Goal: Task Accomplishment & Management: Manage account settings

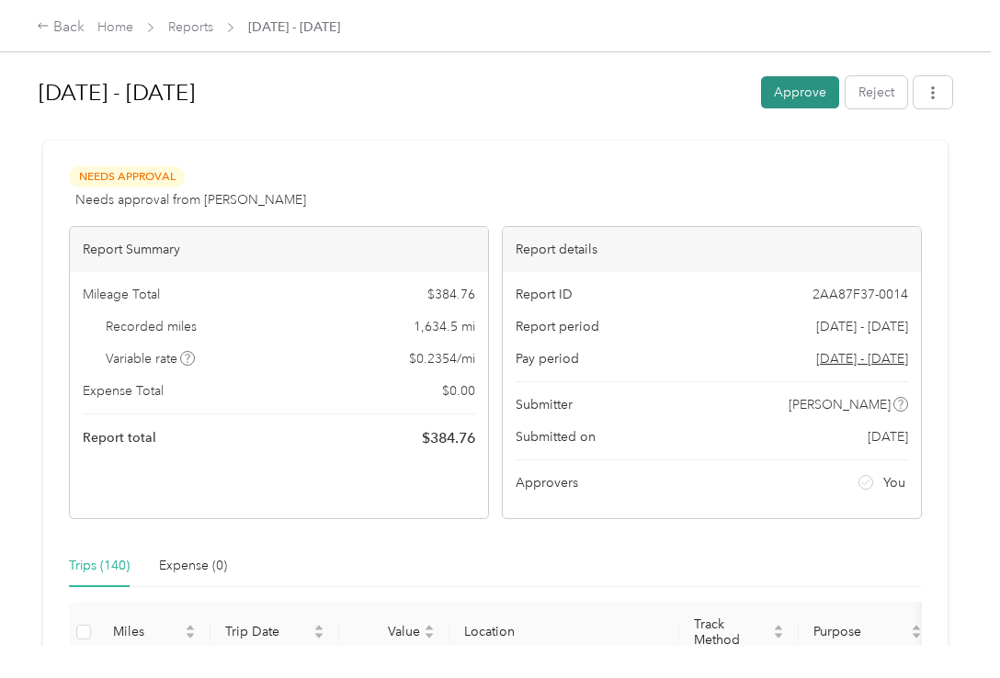
click at [295, 105] on button "Approve" at bounding box center [800, 92] width 78 height 32
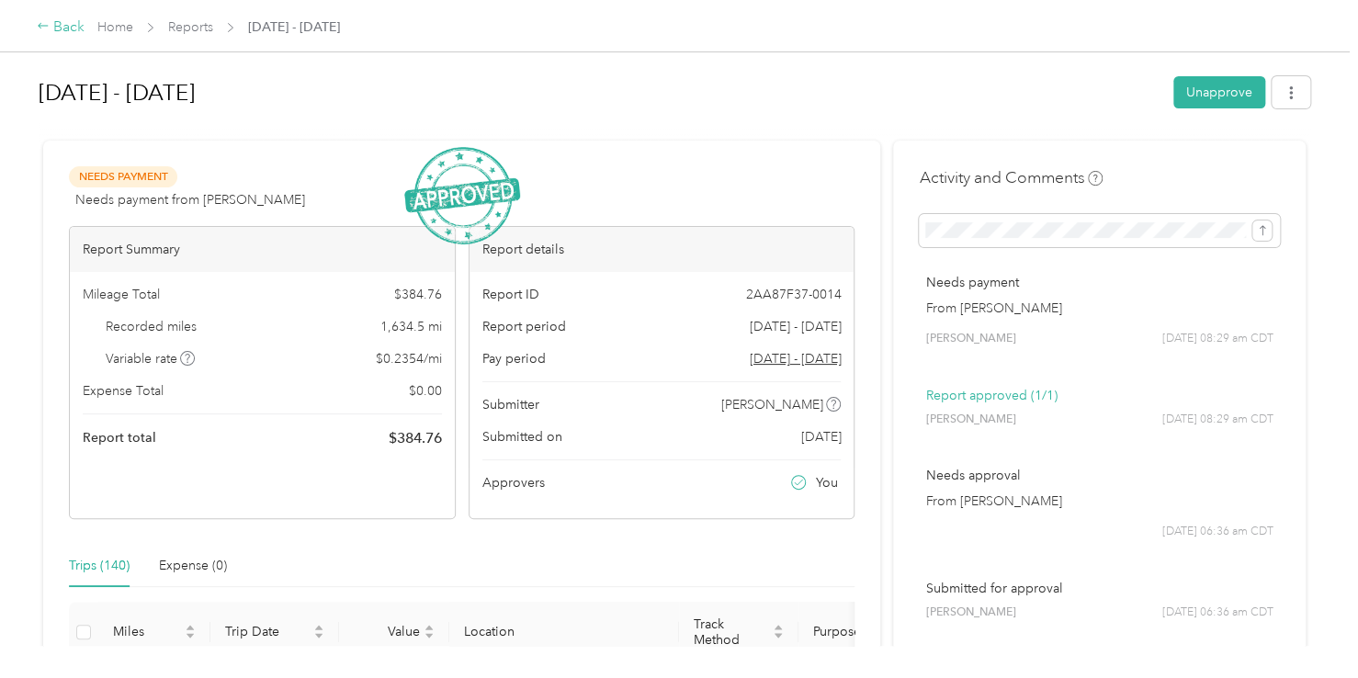
click at [60, 27] on div "Back" at bounding box center [61, 28] width 48 height 22
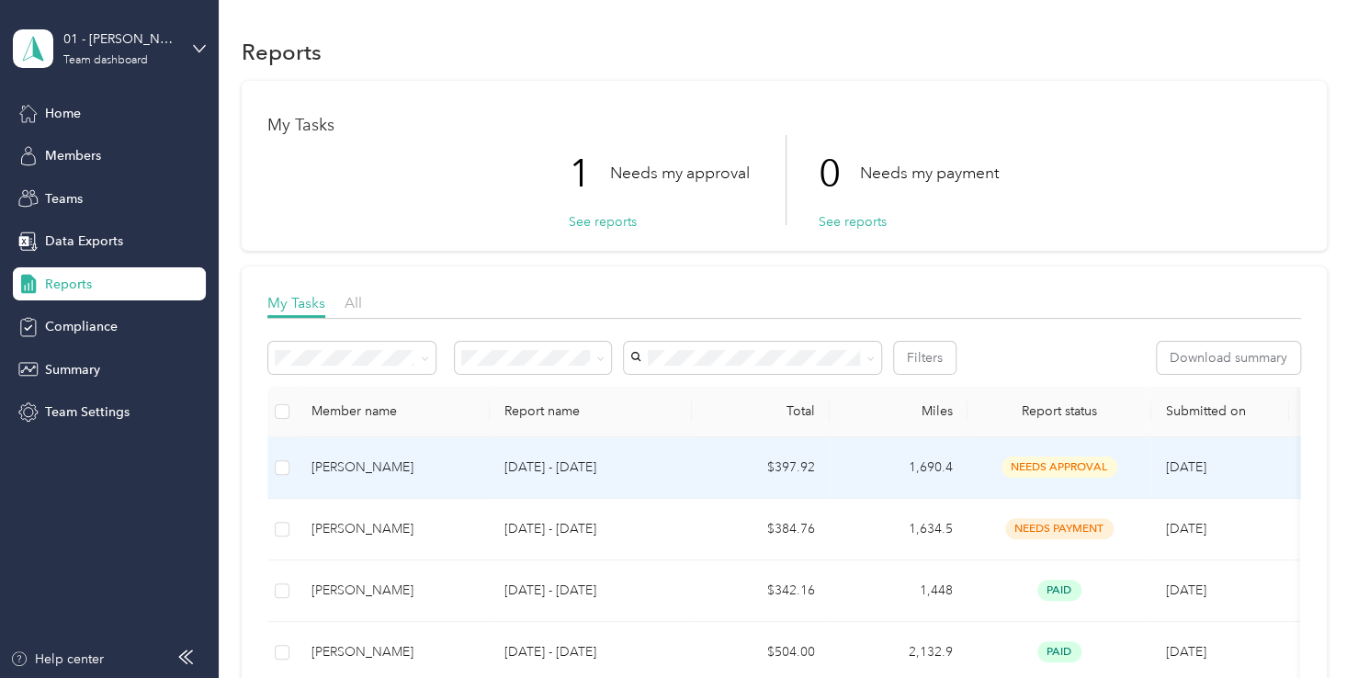
click at [295, 472] on div "[PERSON_NAME]" at bounding box center [394, 468] width 164 height 20
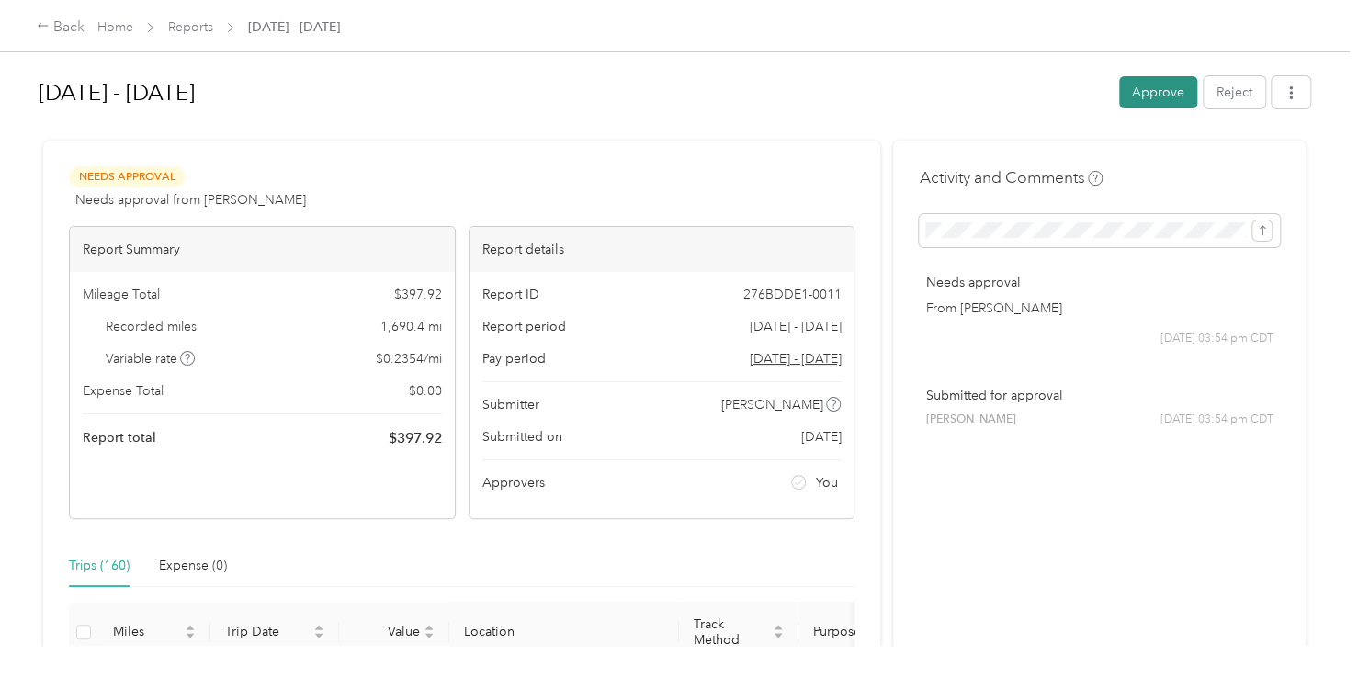
click at [295, 79] on button "Approve" at bounding box center [1158, 92] width 78 height 32
click at [47, 28] on icon at bounding box center [43, 25] width 13 height 13
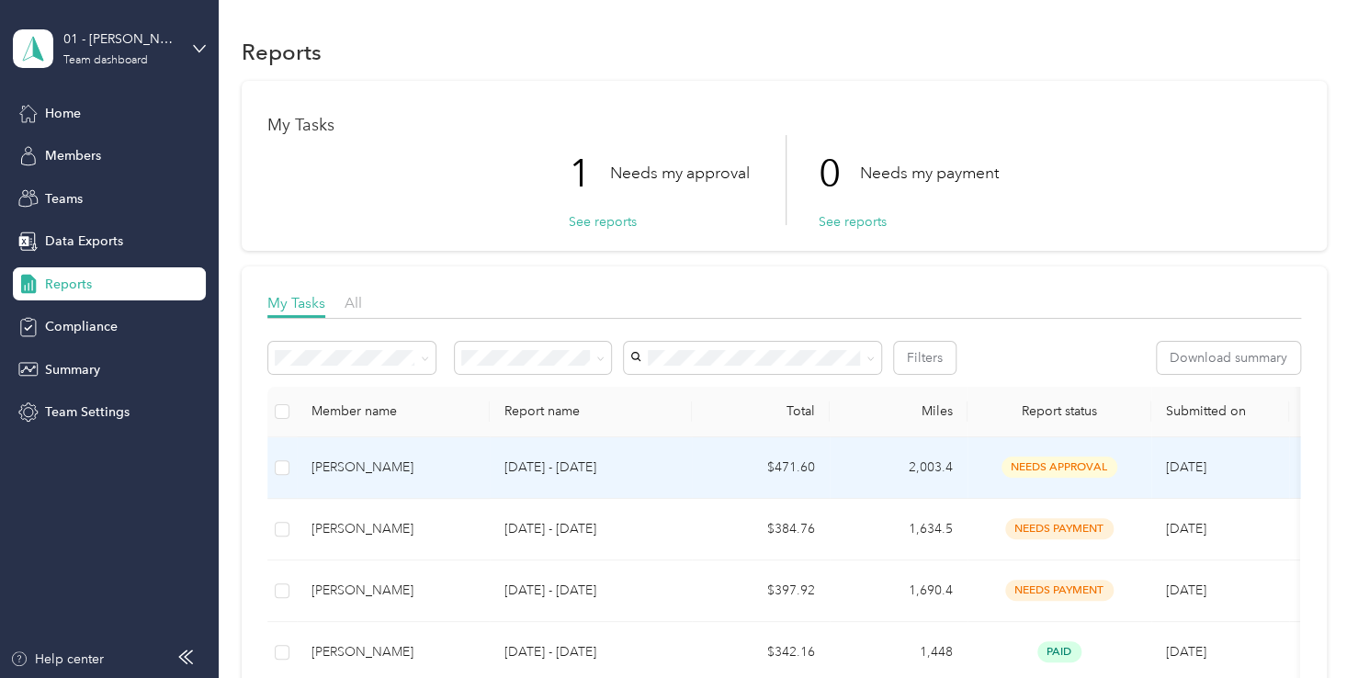
click at [295, 465] on div "[PERSON_NAME]" at bounding box center [394, 468] width 164 height 20
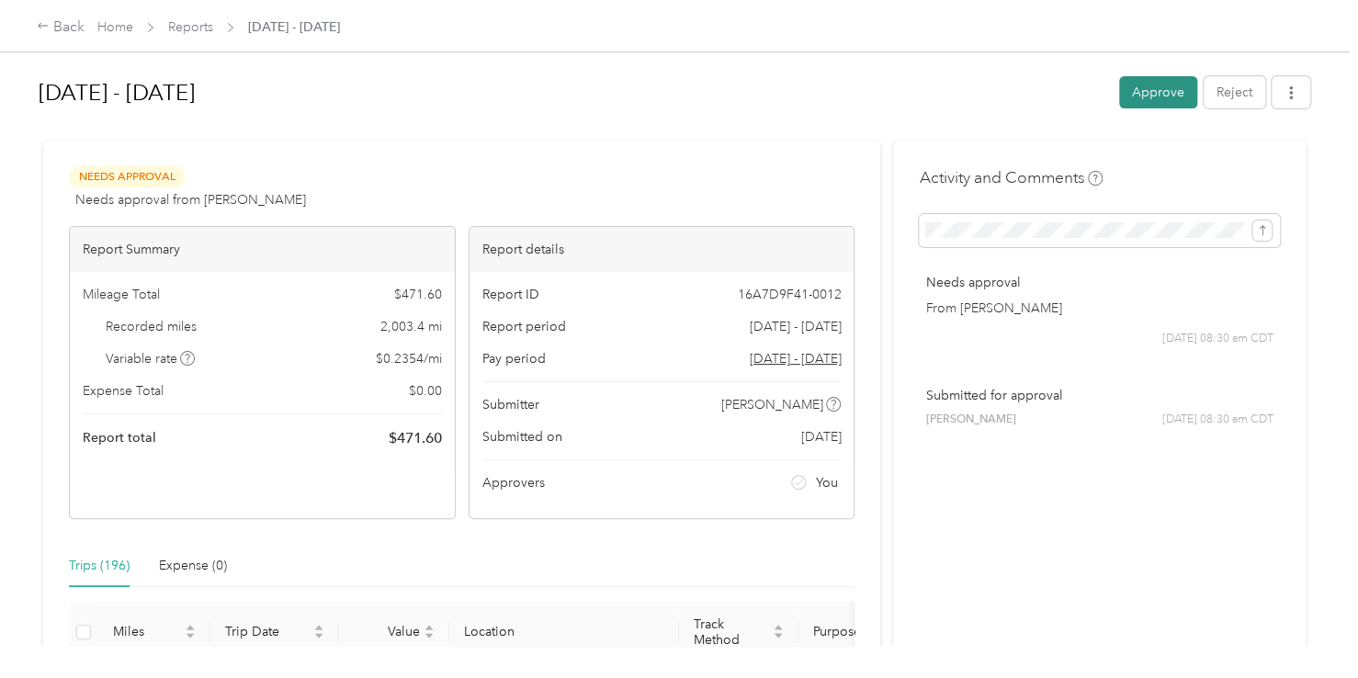
click at [295, 98] on button "Approve" at bounding box center [1158, 92] width 78 height 32
click at [66, 29] on div "Back" at bounding box center [61, 28] width 48 height 22
